Goal: Task Accomplishment & Management: Manage account settings

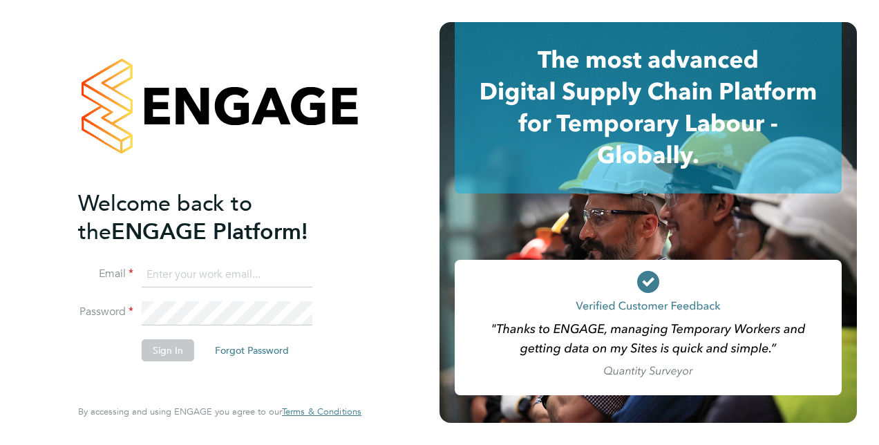
type input "[EMAIL_ADDRESS][DOMAIN_NAME]"
click at [152, 354] on button "Sign In" at bounding box center [168, 350] width 53 height 22
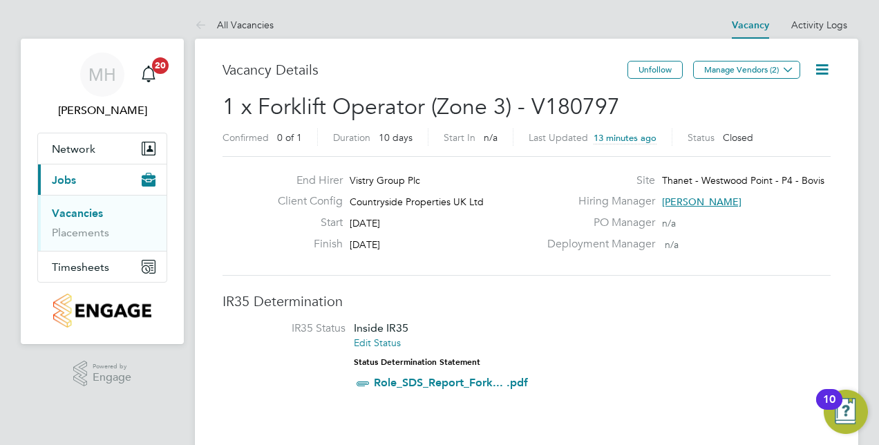
click at [93, 211] on link "Vacancies" at bounding box center [77, 213] width 51 height 13
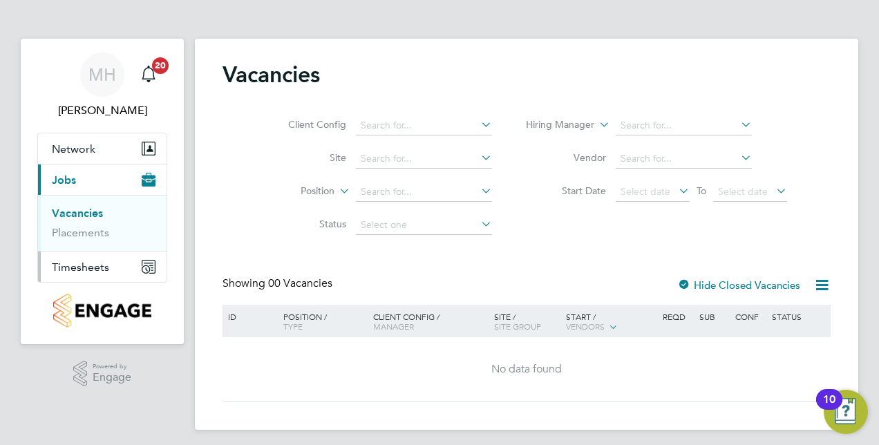
click at [80, 262] on span "Timesheets" at bounding box center [80, 267] width 57 height 13
click at [79, 241] on link "Timesheets" at bounding box center [80, 244] width 57 height 13
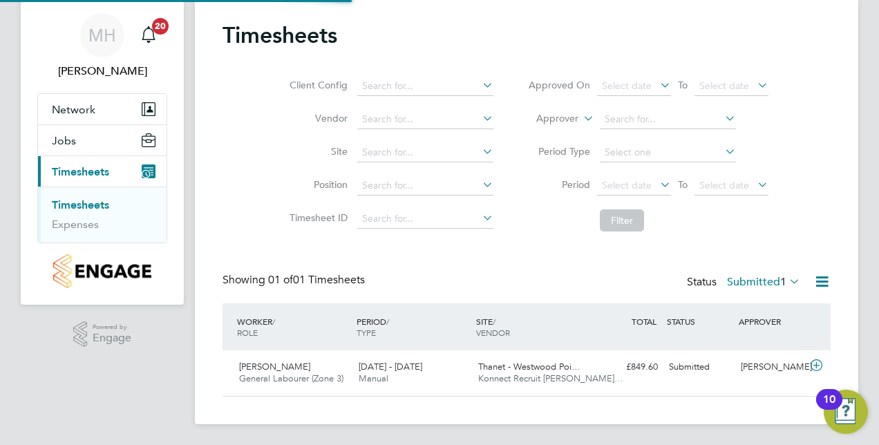
scroll to position [40, 0]
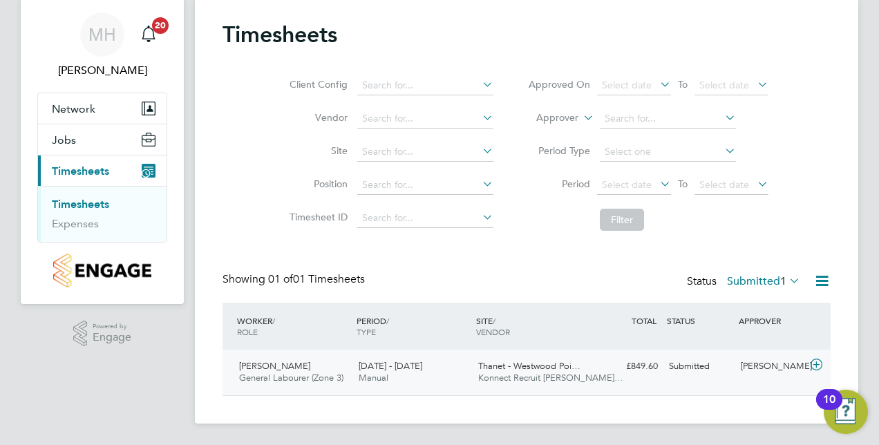
click at [415, 370] on span "[DATE] - [DATE]" at bounding box center [391, 366] width 64 height 12
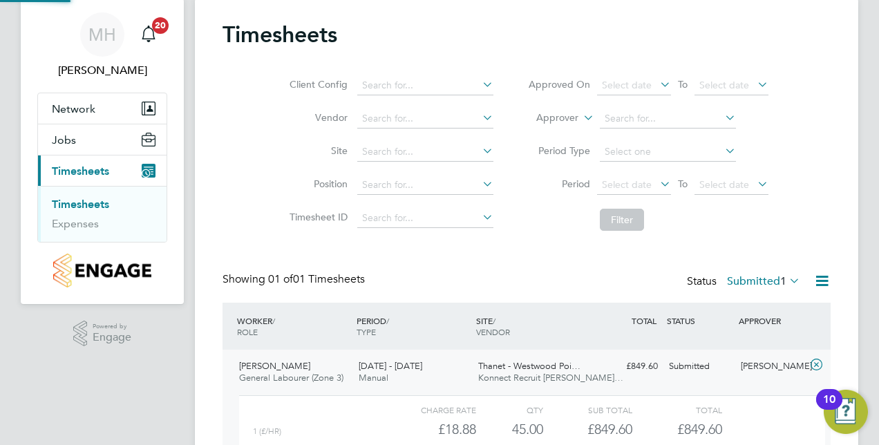
scroll to position [167, 0]
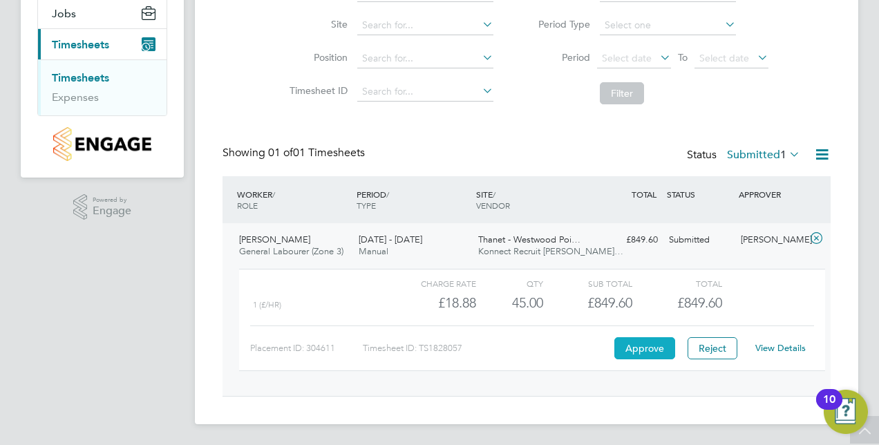
click at [619, 350] on button "Approve" at bounding box center [644, 348] width 61 height 22
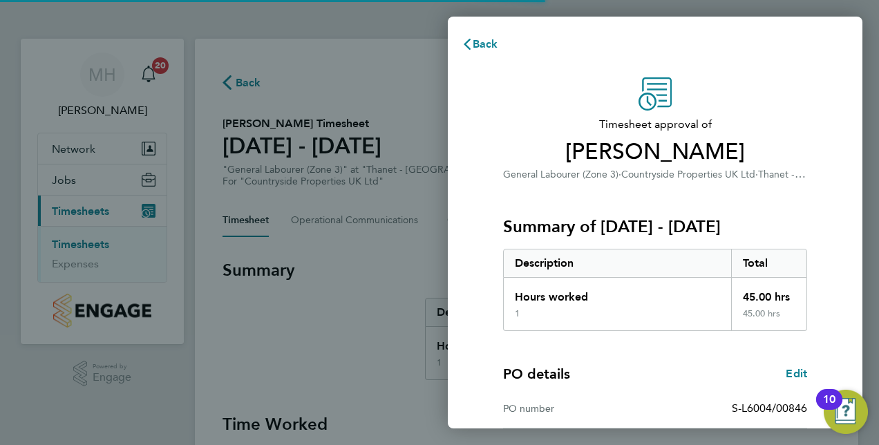
scroll to position [216, 0]
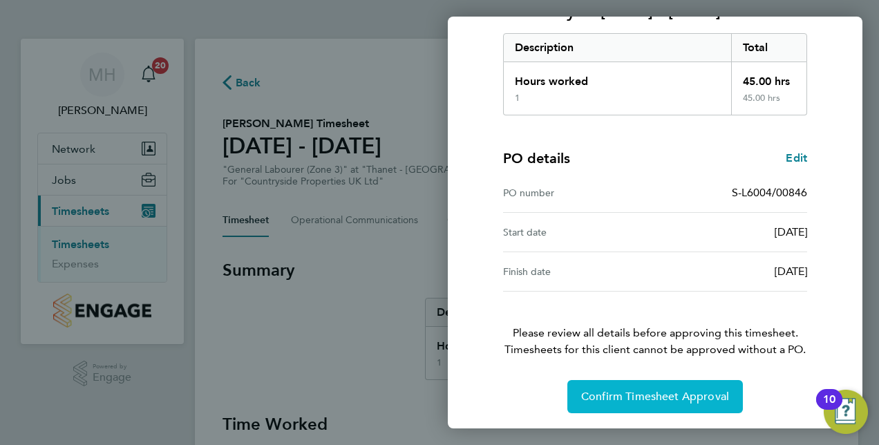
click at [650, 384] on button "Confirm Timesheet Approval" at bounding box center [655, 396] width 176 height 33
